Goal: Task Accomplishment & Management: Use online tool/utility

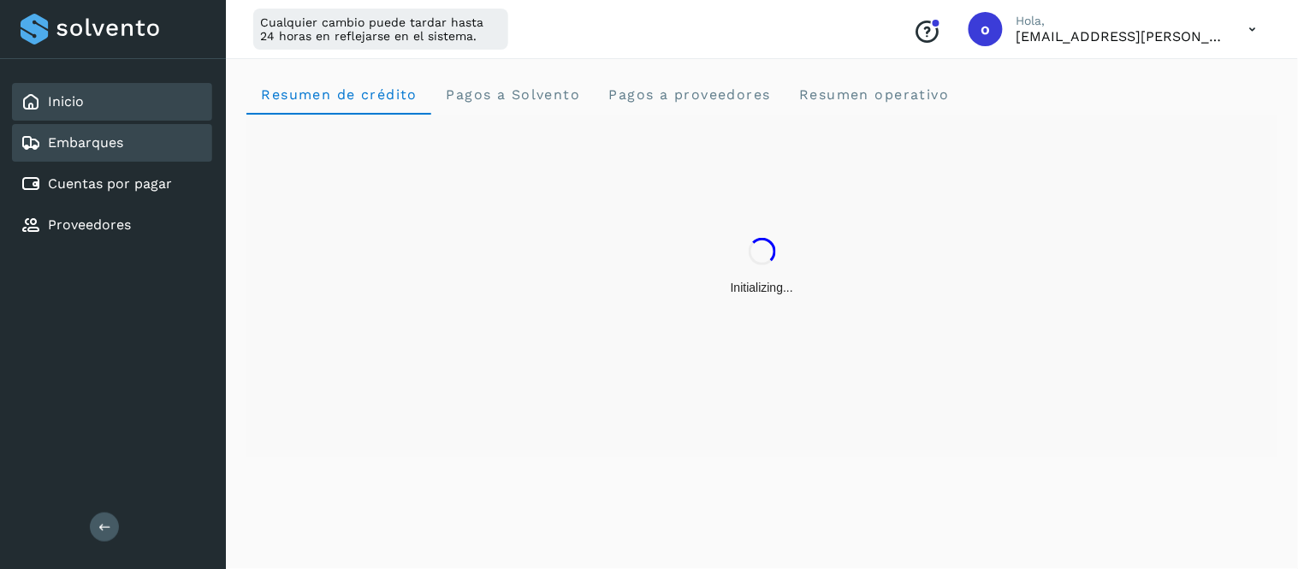
click at [160, 144] on div "Embarques" at bounding box center [112, 143] width 200 height 38
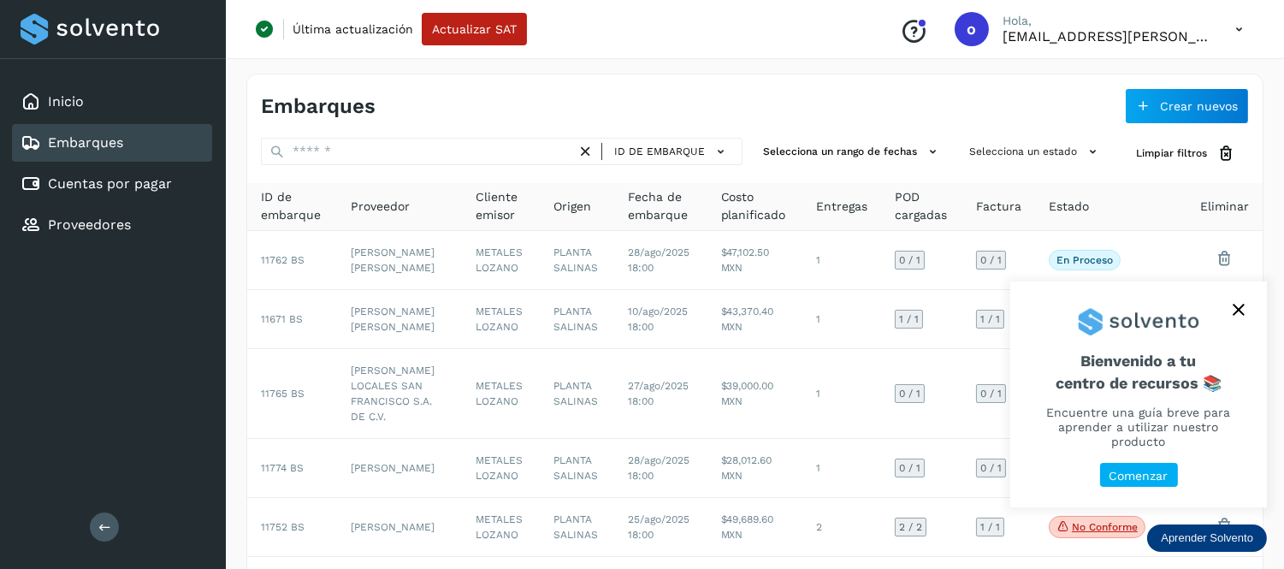
click at [1234, 316] on icon "close," at bounding box center [1239, 310] width 12 height 12
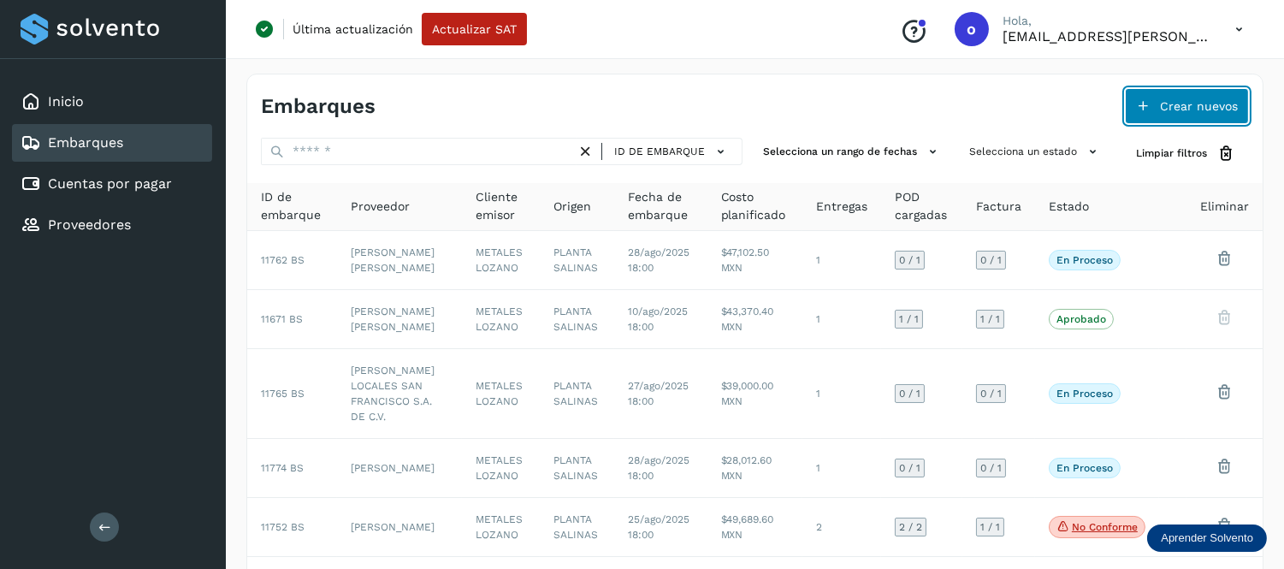
click at [1204, 111] on span "Crear nuevos" at bounding box center [1199, 106] width 78 height 12
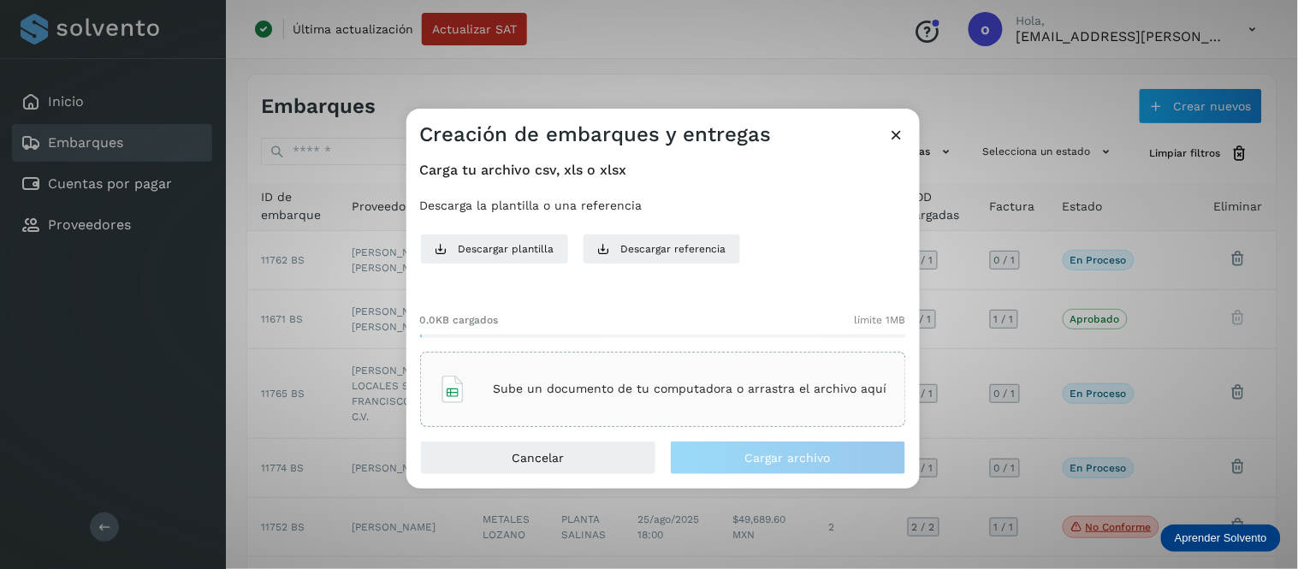
click at [648, 383] on p "Sube un documento de tu computadora o arrastra el archivo aquí" at bounding box center [690, 389] width 393 height 15
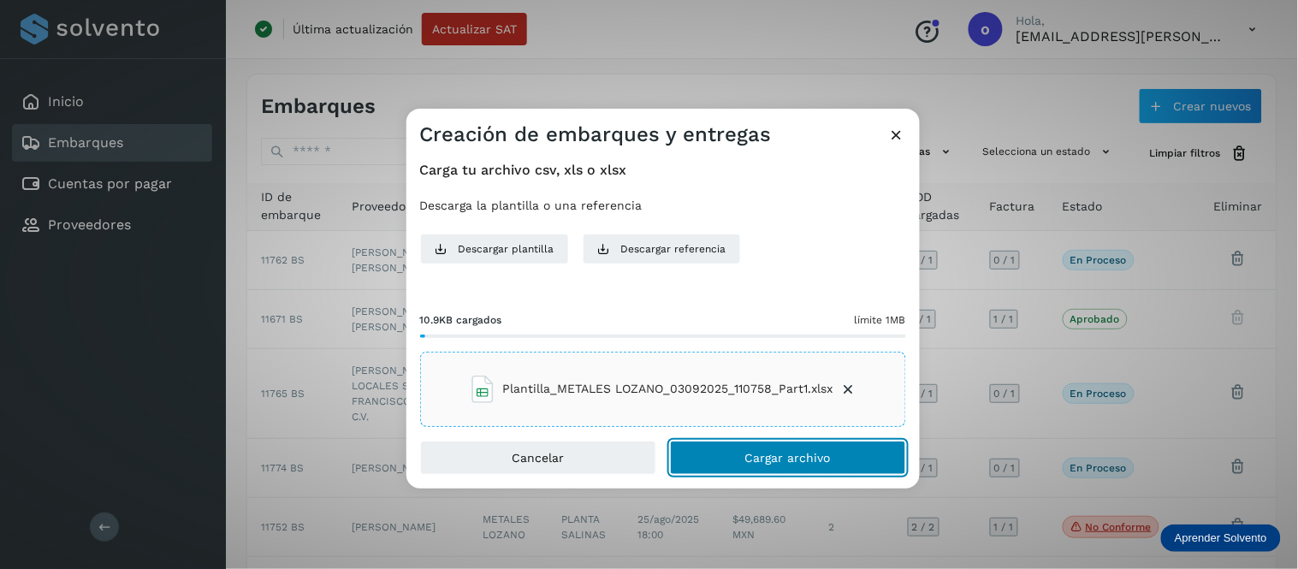
click at [765, 453] on span "Cargar archivo" at bounding box center [788, 458] width 86 height 12
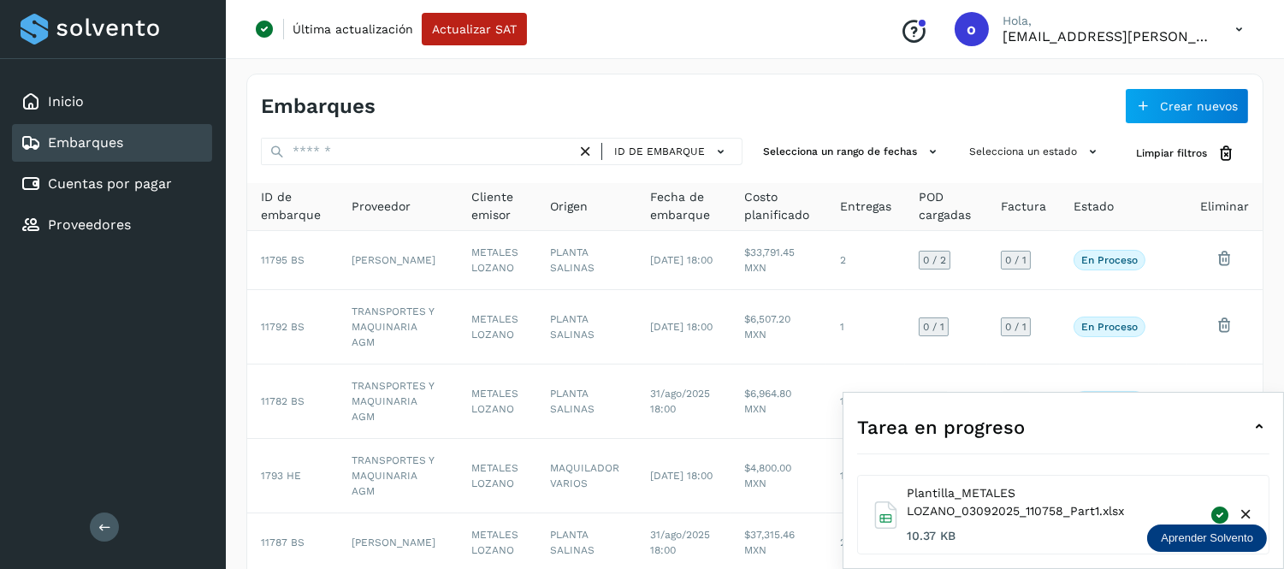
click at [1240, 423] on div "Tarea en progreso" at bounding box center [1063, 426] width 412 height 41
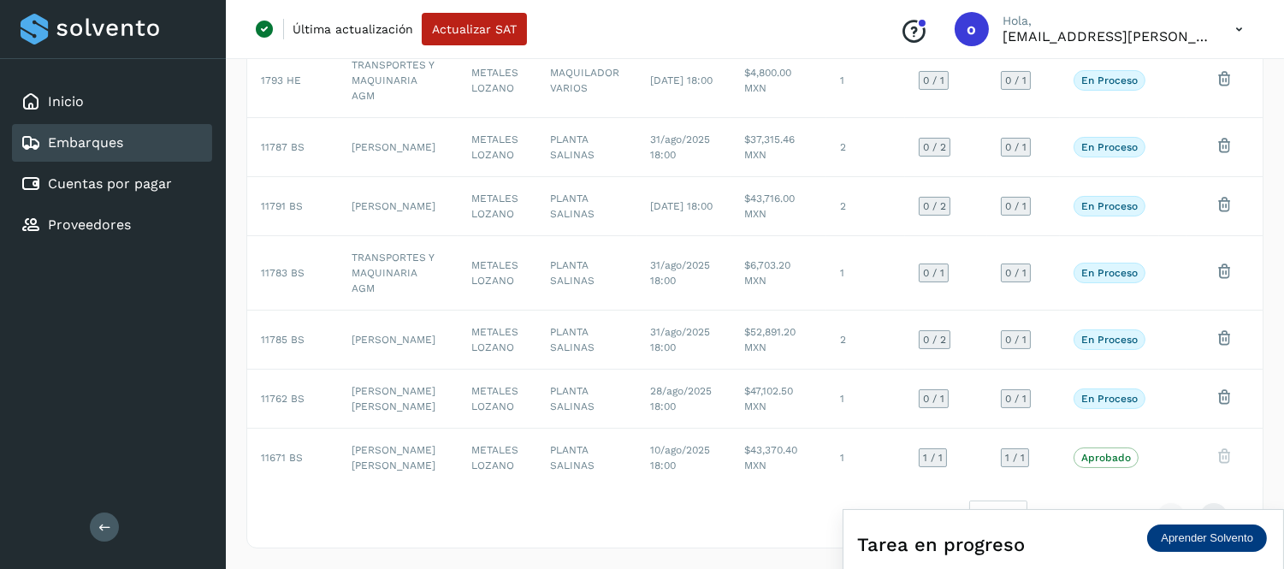
scroll to position [441, 0]
click at [1234, 38] on icon at bounding box center [1238, 29] width 35 height 35
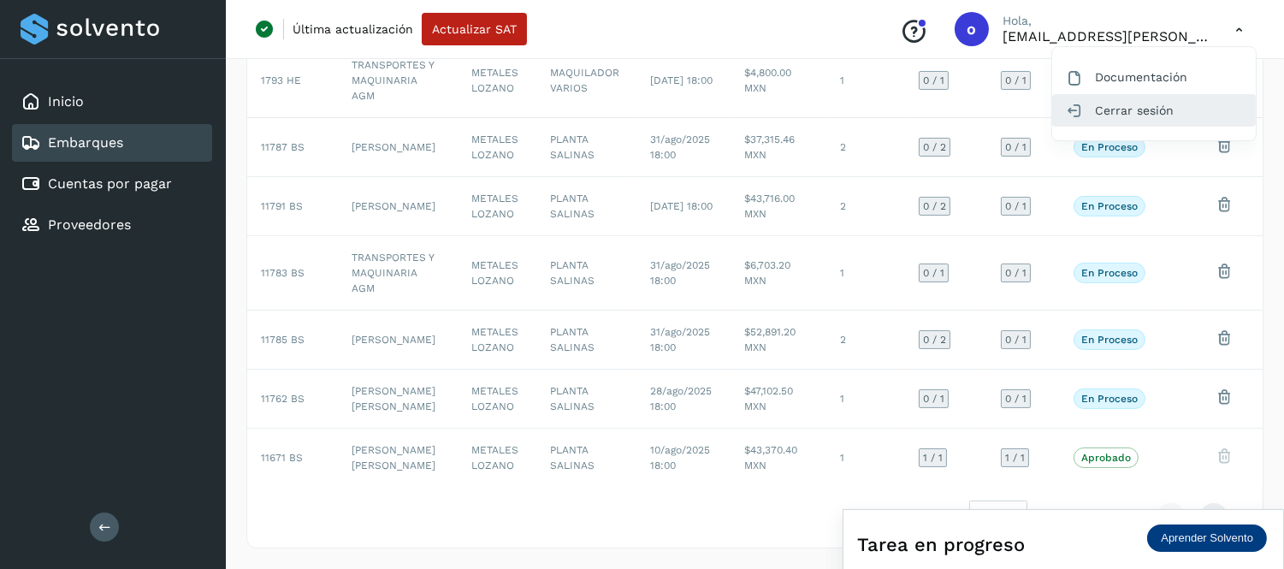
click at [1108, 106] on div "Cerrar sesión" at bounding box center [1154, 110] width 204 height 33
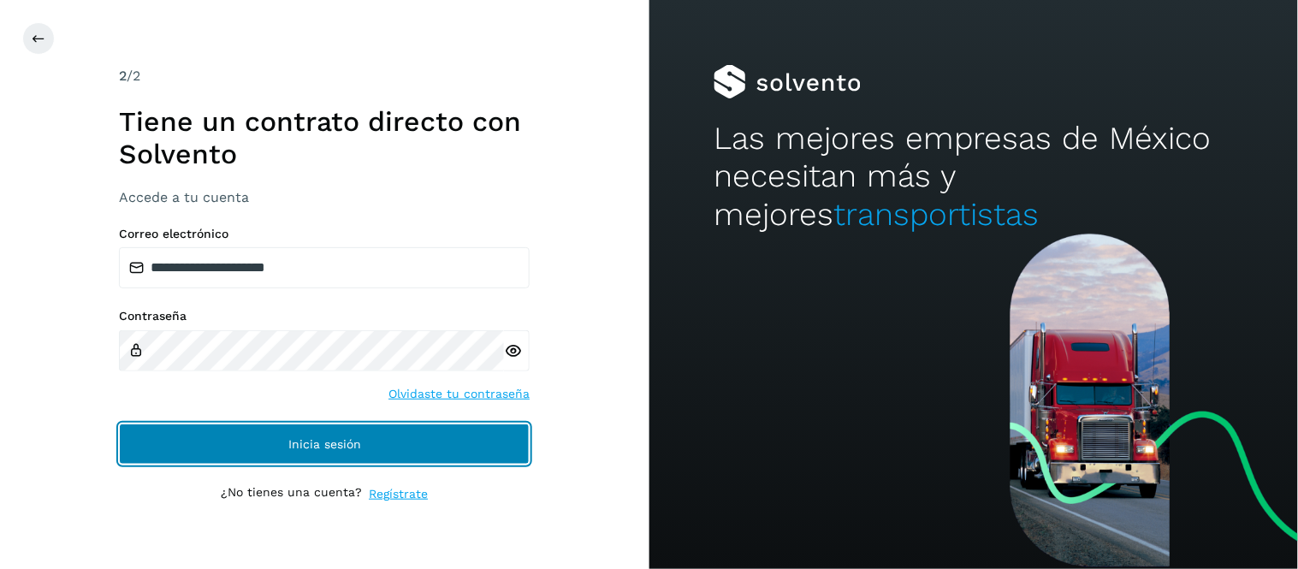
click at [327, 453] on button "Inicia sesión" at bounding box center [324, 443] width 411 height 41
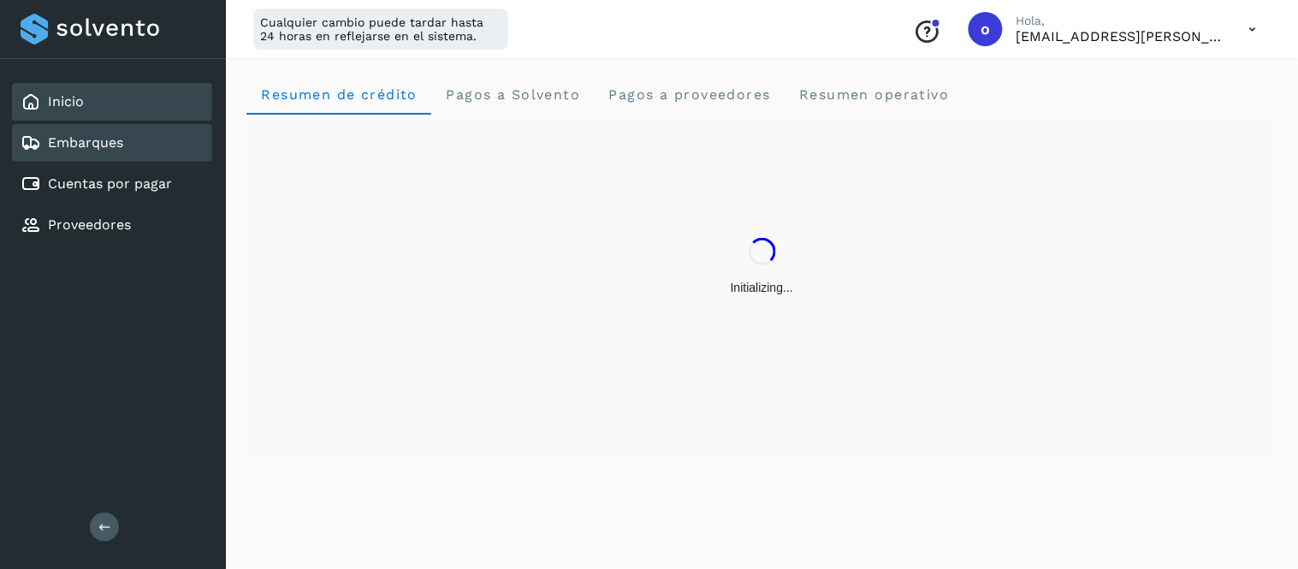
click at [132, 145] on div "Embarques" at bounding box center [112, 143] width 200 height 38
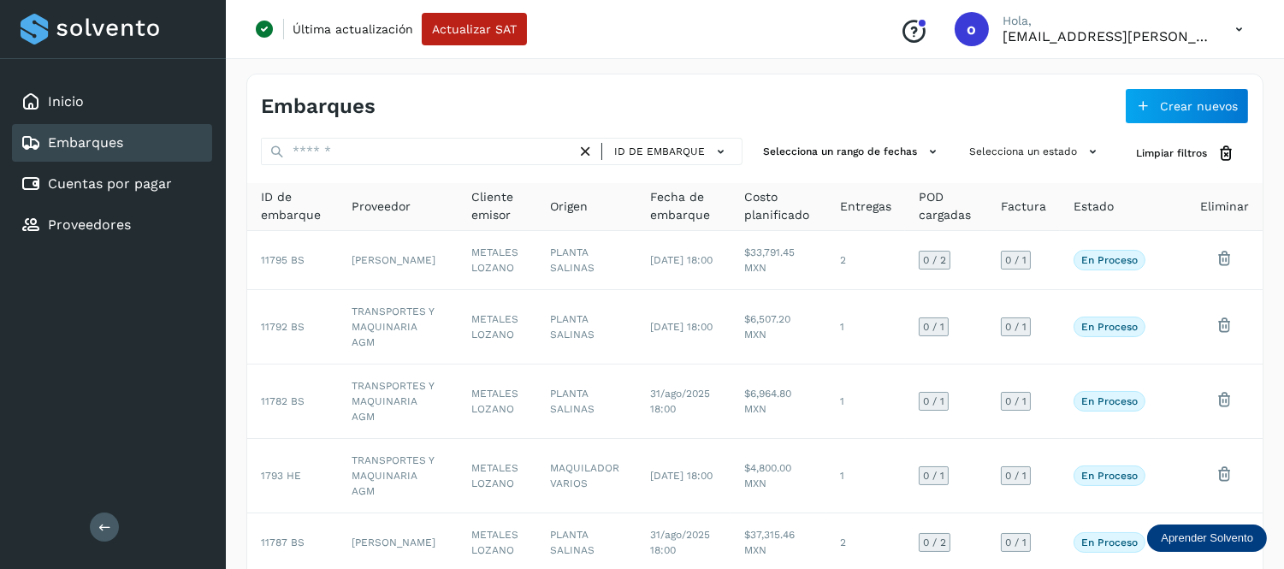
click at [1242, 29] on icon at bounding box center [1238, 29] width 35 height 35
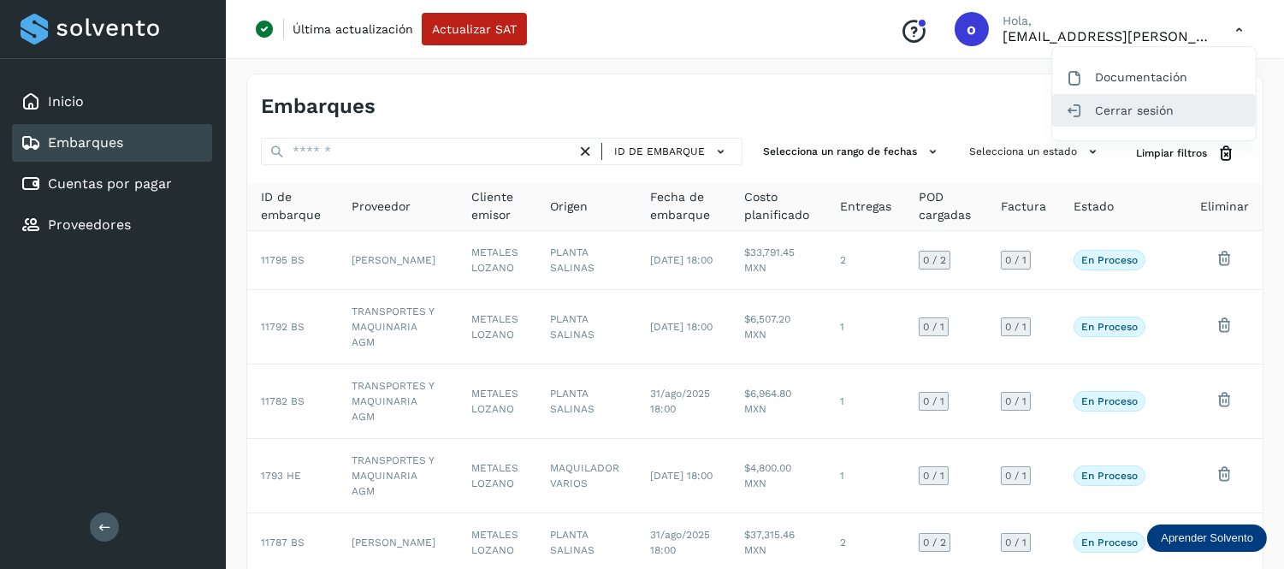
click at [1126, 111] on div "Cerrar sesión" at bounding box center [1154, 110] width 204 height 33
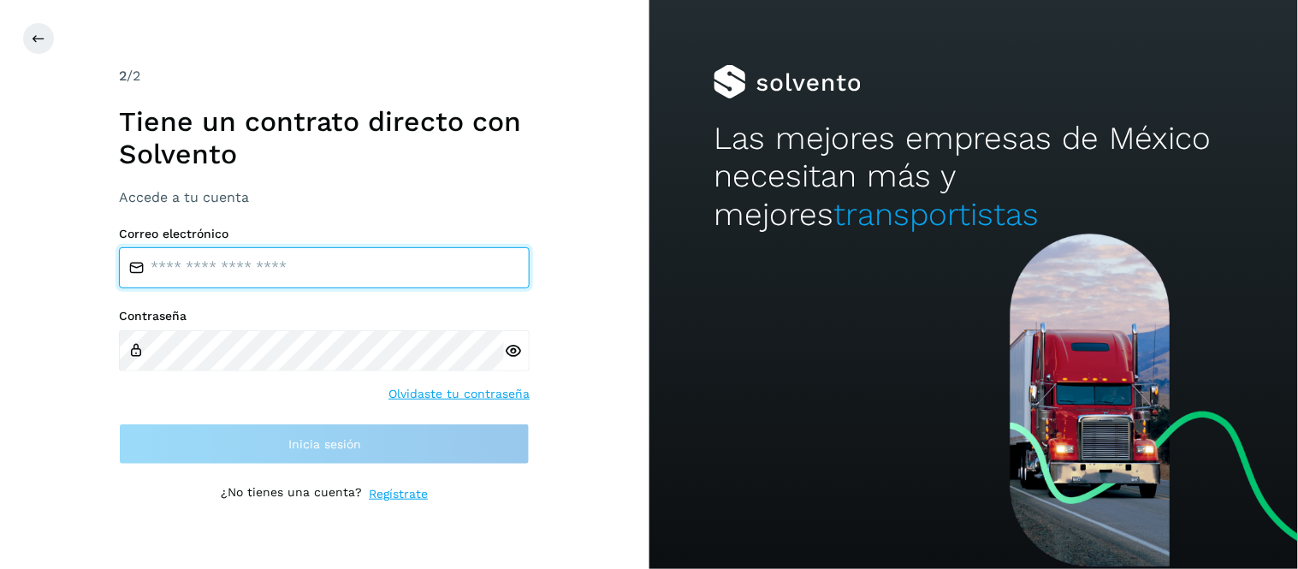
type input "**********"
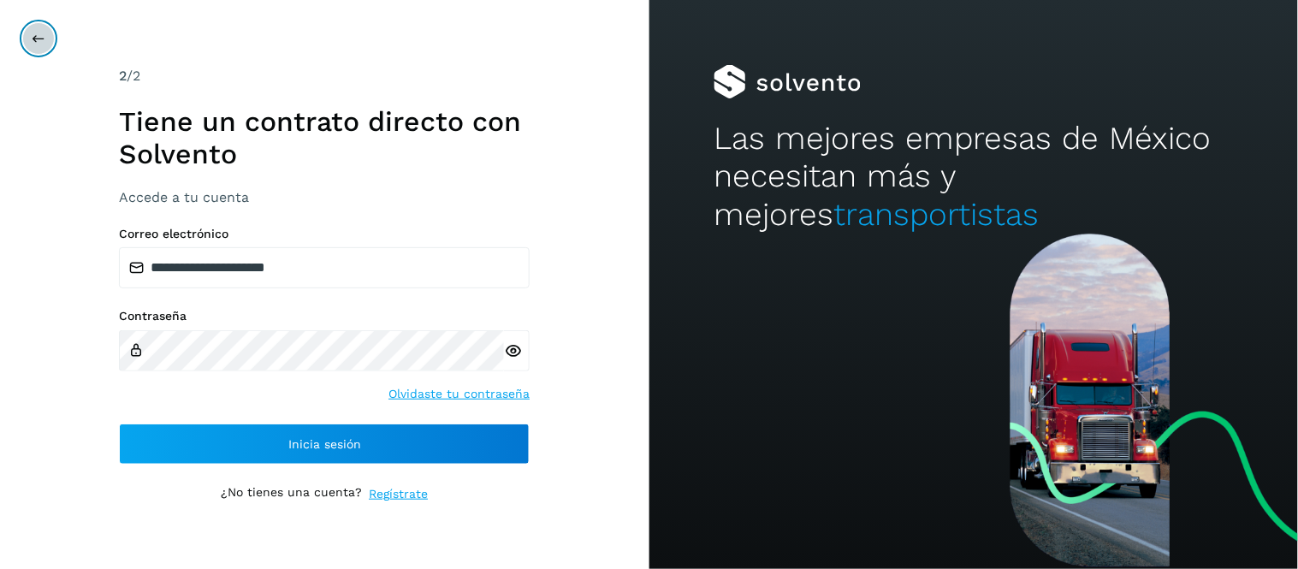
click at [38, 32] on icon at bounding box center [39, 39] width 14 height 14
